Goal: Task Accomplishment & Management: Use online tool/utility

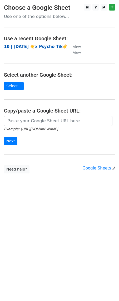
click at [31, 46] on strong "10 | [DATE] ☀️x Psycho Tik☀️" at bounding box center [36, 46] width 64 height 5
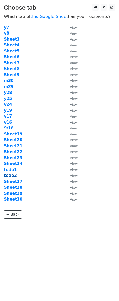
click at [6, 173] on strong "todo2" at bounding box center [10, 175] width 13 height 5
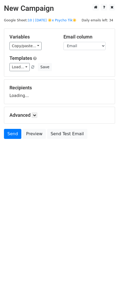
click at [46, 24] on main "New Campaign Daily emails left: 34 Google Sheet: 10 | [DATE] ☀️x Psycho Tik☀️ V…" at bounding box center [59, 72] width 119 height 137
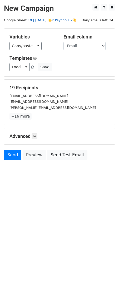
click at [46, 22] on link "10 | SEPT 18 ☀️x Psycho Tik☀️" at bounding box center [52, 20] width 49 height 4
click at [21, 69] on link "Load..." at bounding box center [19, 67] width 20 height 8
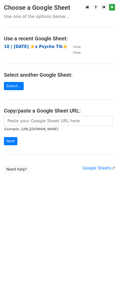
click at [32, 44] on strong "10 | [DATE] ☀️x Psycho Tik☀️" at bounding box center [36, 46] width 64 height 5
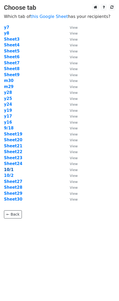
click at [10, 169] on strong "10/1" at bounding box center [9, 169] width 10 height 5
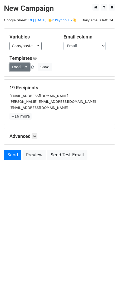
click at [22, 65] on link "Load..." at bounding box center [19, 67] width 20 height 8
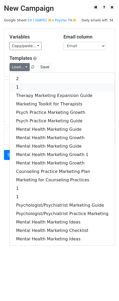
click at [23, 87] on link "1" at bounding box center [62, 87] width 105 height 8
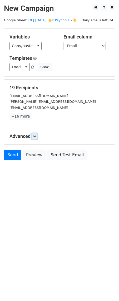
drag, startPoint x: 35, startPoint y: 135, endPoint x: 37, endPoint y: 142, distance: 7.2
click at [35, 135] on icon at bounding box center [34, 136] width 3 height 3
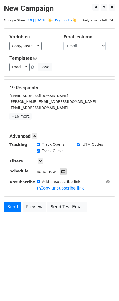
click at [61, 172] on icon at bounding box center [62, 172] width 3 height 4
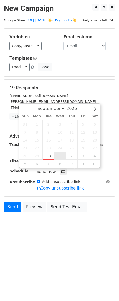
type input "2025-10-01 12:00"
select select "9"
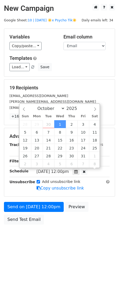
scroll to position [0, 0]
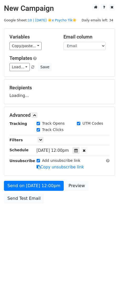
click at [51, 191] on div "Send on Oct 1 at 12:00pm Preview Send Test Email" at bounding box center [59, 193] width 119 height 25
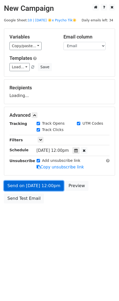
click at [51, 190] on link "Send on Oct 1 at 12:00pm" at bounding box center [34, 186] width 60 height 10
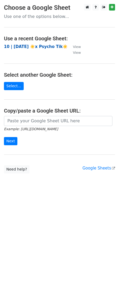
click at [33, 44] on strong "10 | [DATE] ☀️x Psycho Tik☀️" at bounding box center [36, 46] width 64 height 5
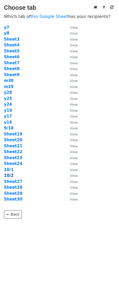
click at [9, 175] on strong "10/2" at bounding box center [9, 175] width 10 height 5
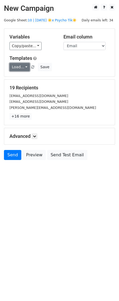
click at [20, 67] on link "Load..." at bounding box center [19, 67] width 20 height 8
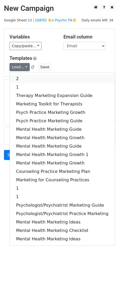
click at [34, 79] on link "2" at bounding box center [62, 79] width 105 height 8
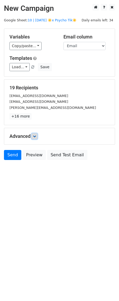
click at [34, 136] on icon at bounding box center [34, 136] width 3 height 3
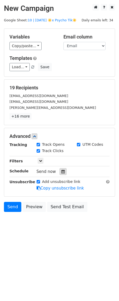
click at [61, 171] on icon at bounding box center [62, 172] width 3 height 4
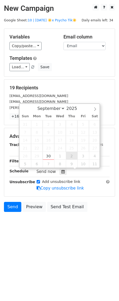
type input "2025-10-02 12:00"
select select "9"
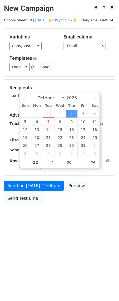
click at [43, 194] on div "Send on Oct 2 at 12:00pm Preview Send Test Email" at bounding box center [59, 193] width 119 height 25
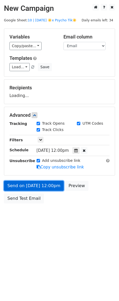
click at [43, 189] on link "Send on Oct 2 at 12:00pm" at bounding box center [34, 186] width 60 height 10
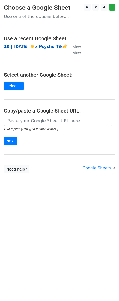
click at [41, 46] on strong "10 | [DATE] ☀️x Psycho Tik☀️" at bounding box center [36, 46] width 64 height 5
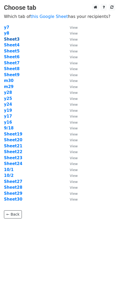
click at [10, 38] on strong "Sheet3" at bounding box center [12, 39] width 16 height 5
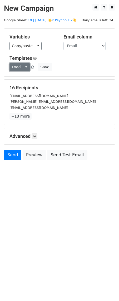
click at [20, 68] on link "Load..." at bounding box center [19, 67] width 20 height 8
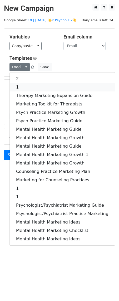
click at [34, 87] on link "1" at bounding box center [62, 87] width 105 height 8
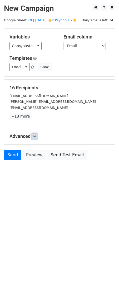
click at [37, 138] on link at bounding box center [35, 136] width 6 height 6
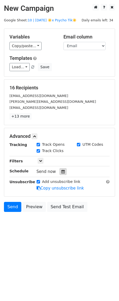
click at [64, 169] on div at bounding box center [63, 171] width 7 height 7
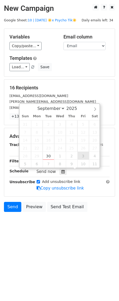
type input "2025-10-03 12:00"
select select "9"
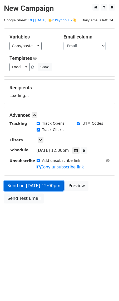
click at [49, 185] on link "Send on Oct 3 at 12:00pm" at bounding box center [34, 186] width 60 height 10
